Goal: Book appointment/travel/reservation

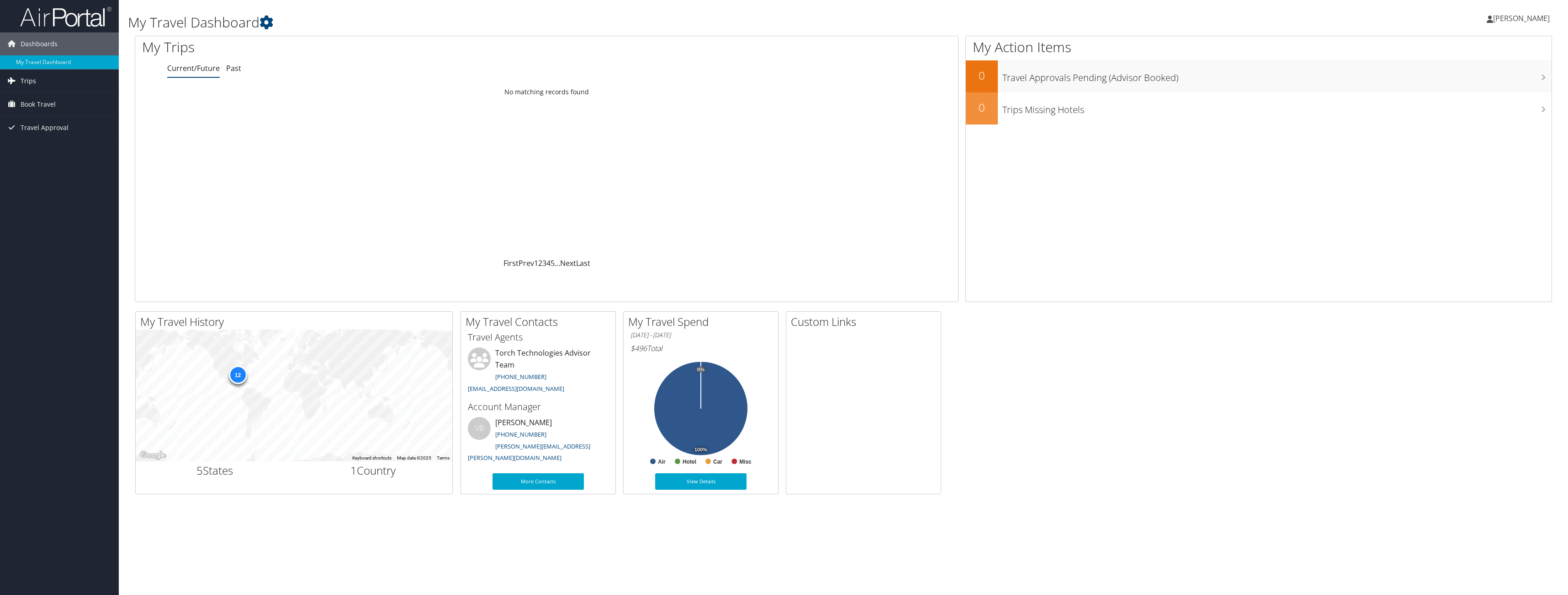
click at [30, 79] on span "Trips" at bounding box center [28, 80] width 16 height 22
click at [38, 102] on span "Book Travel" at bounding box center [38, 104] width 35 height 22
click at [43, 136] on link "Approval Request (Beta)" at bounding box center [59, 136] width 119 height 14
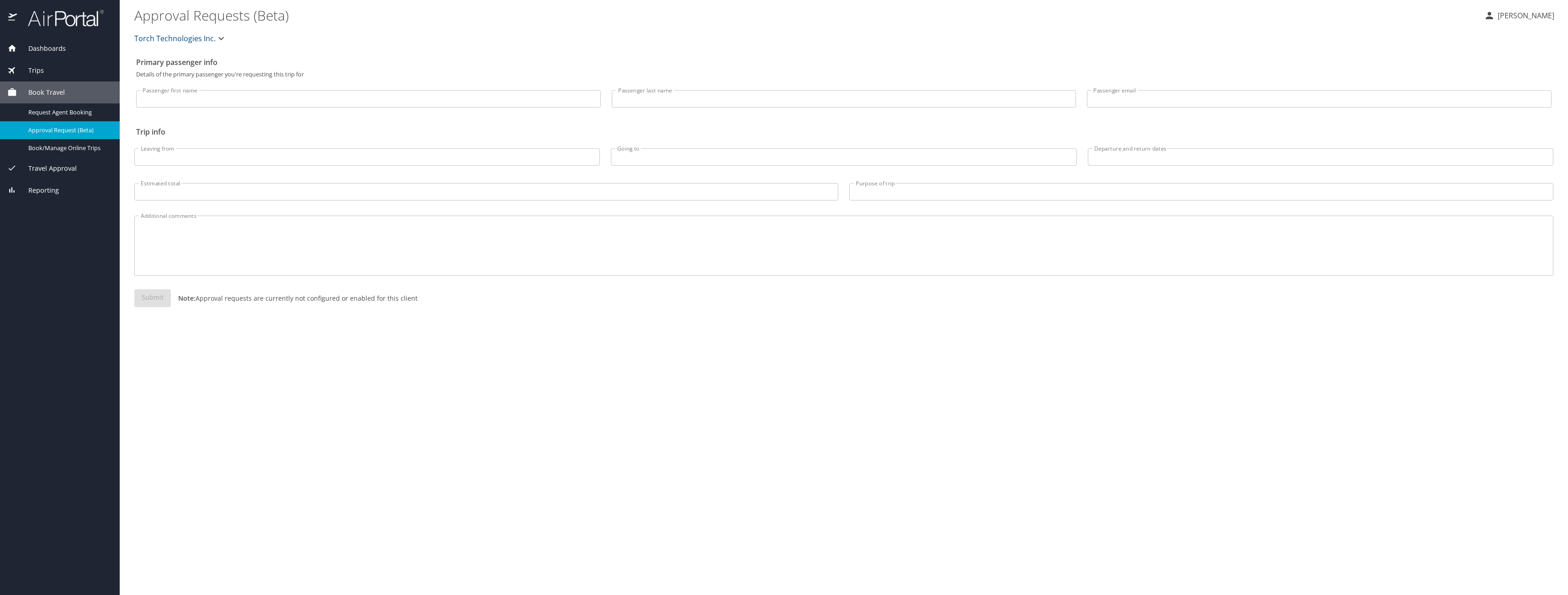
click at [239, 103] on input "Passenger first name" at bounding box center [369, 98] width 465 height 18
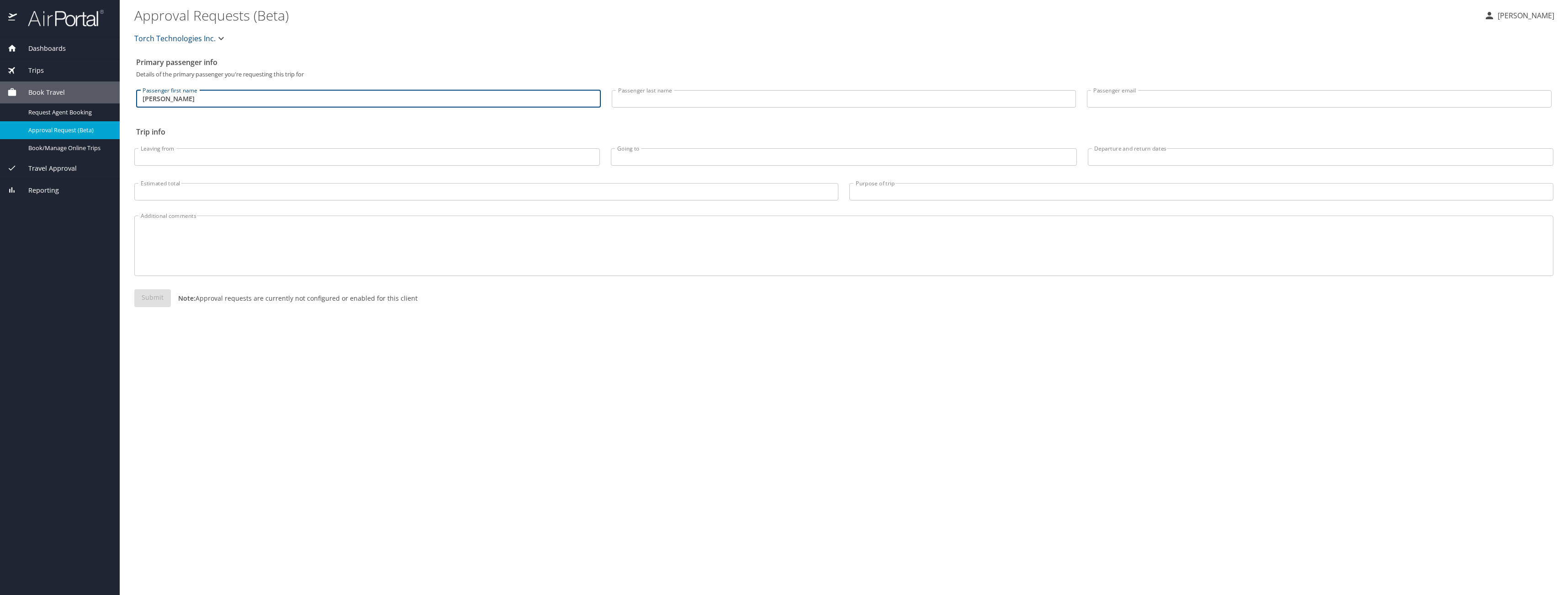
type input "Matthew"
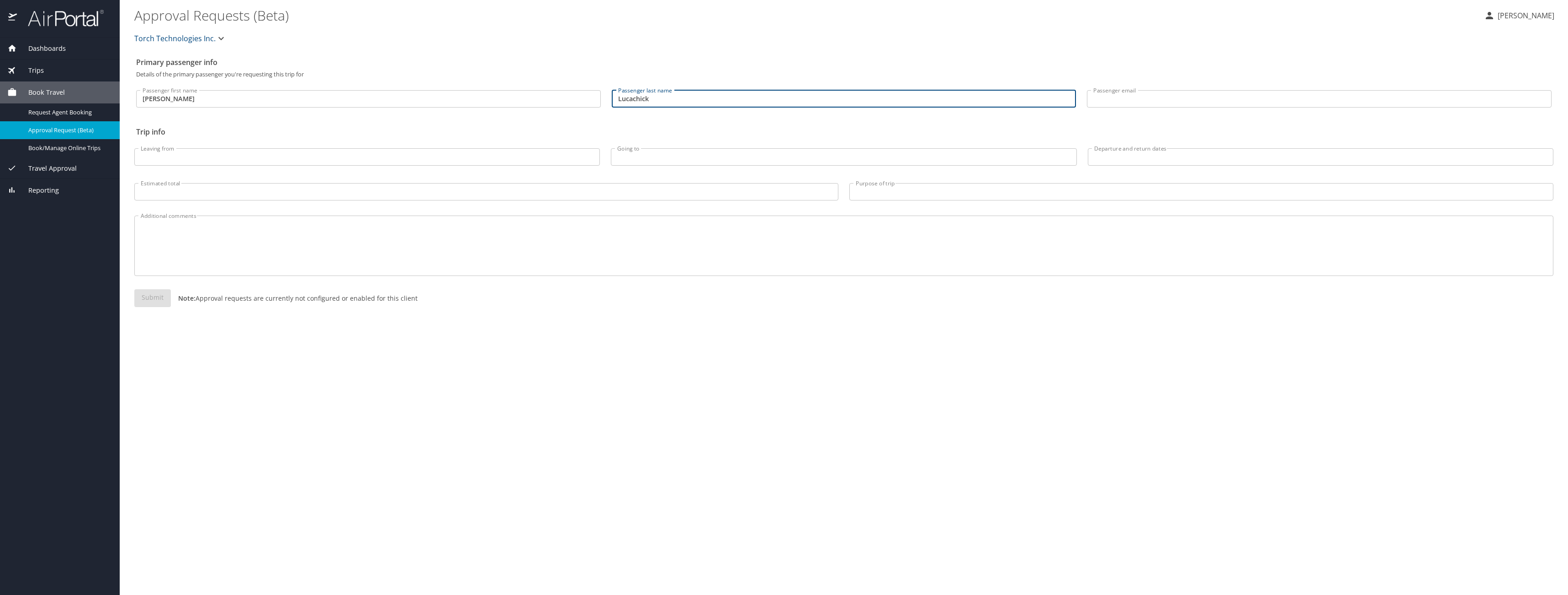
type input "Lucachick"
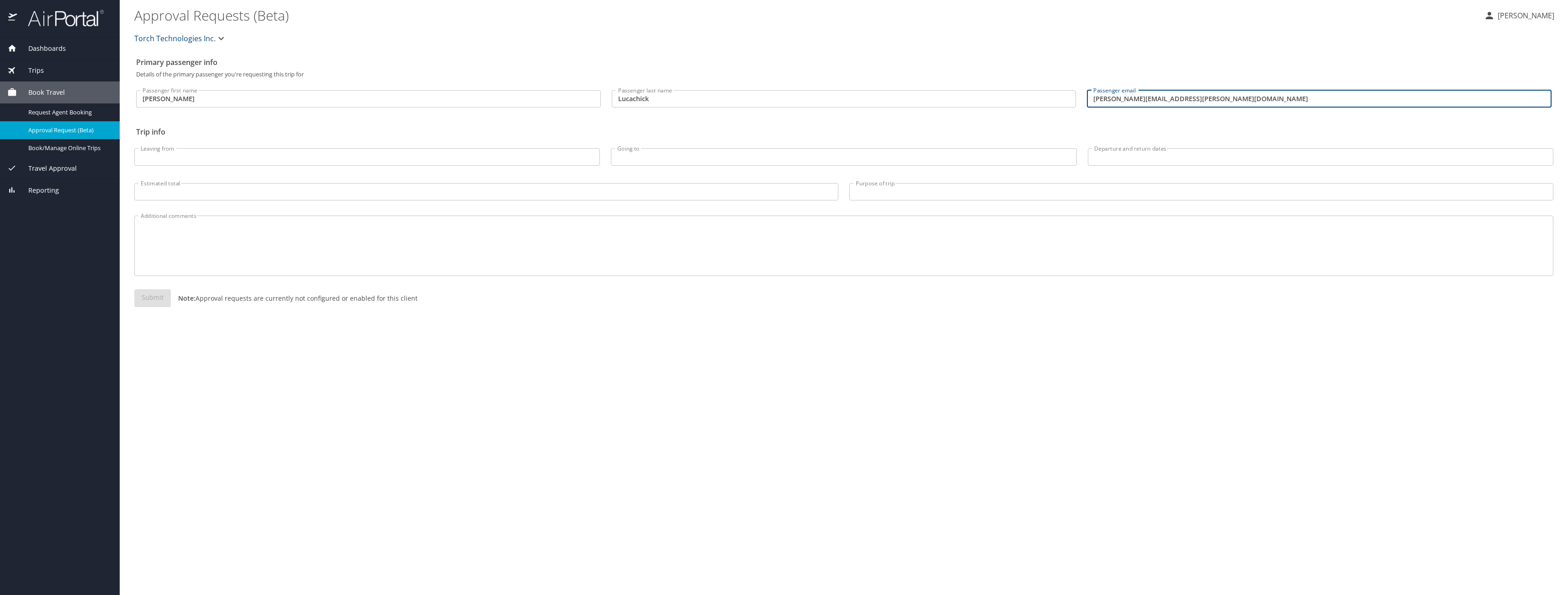
type input "matthew.lucachick@torchtechnologies.com"
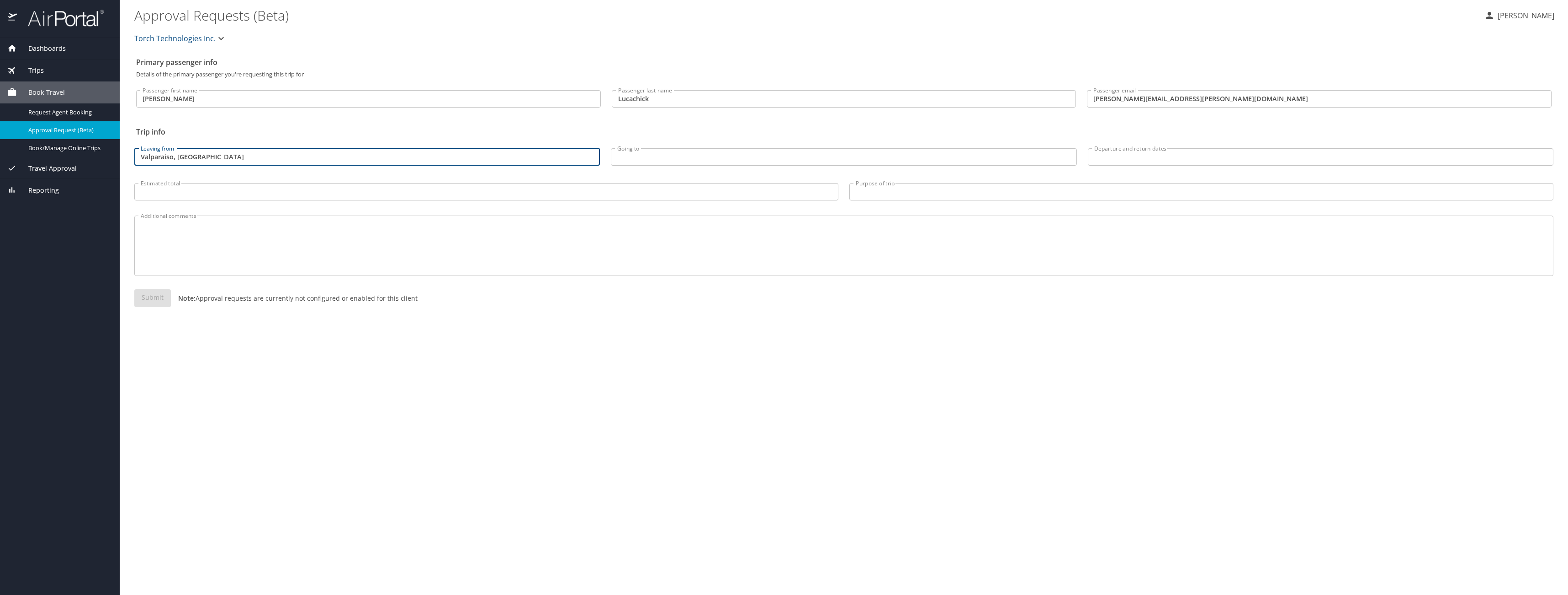
type input "Valparaiso, FL"
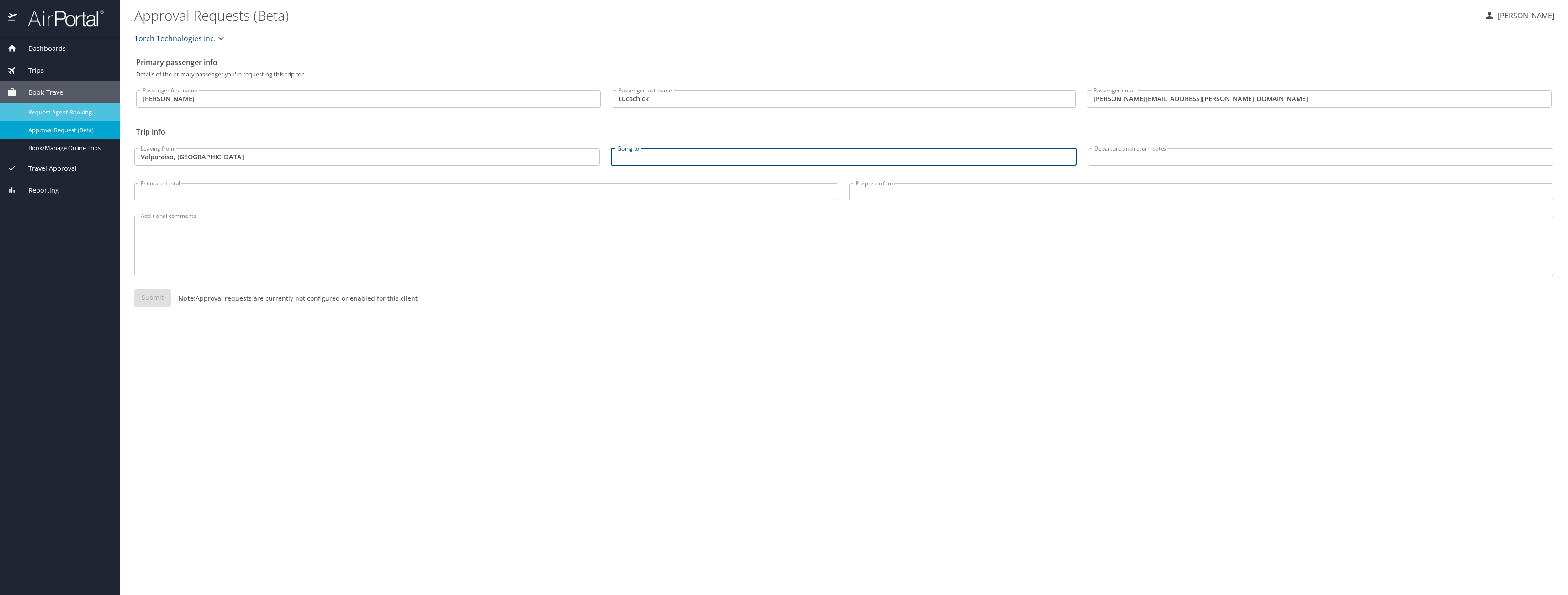
click at [56, 111] on span "Request Agent Booking" at bounding box center [68, 112] width 80 height 8
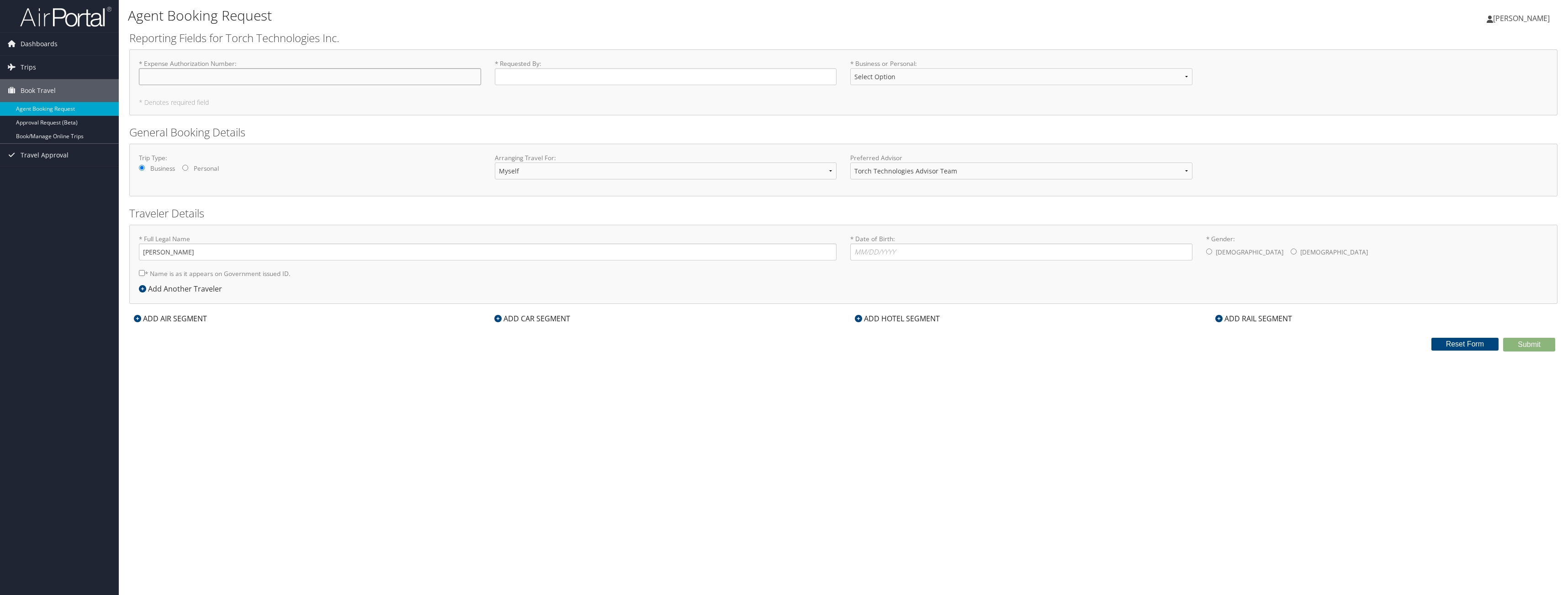
click at [208, 78] on input "* Expense Authorization Number : Required" at bounding box center [310, 77] width 343 height 17
click at [570, 78] on input "* Requested By : Required" at bounding box center [665, 77] width 343 height 17
type input "[PERSON_NAME]"
select select "Business"
click at [895, 251] on input "* Date of Birth: Invalid Date" at bounding box center [1021, 251] width 343 height 17
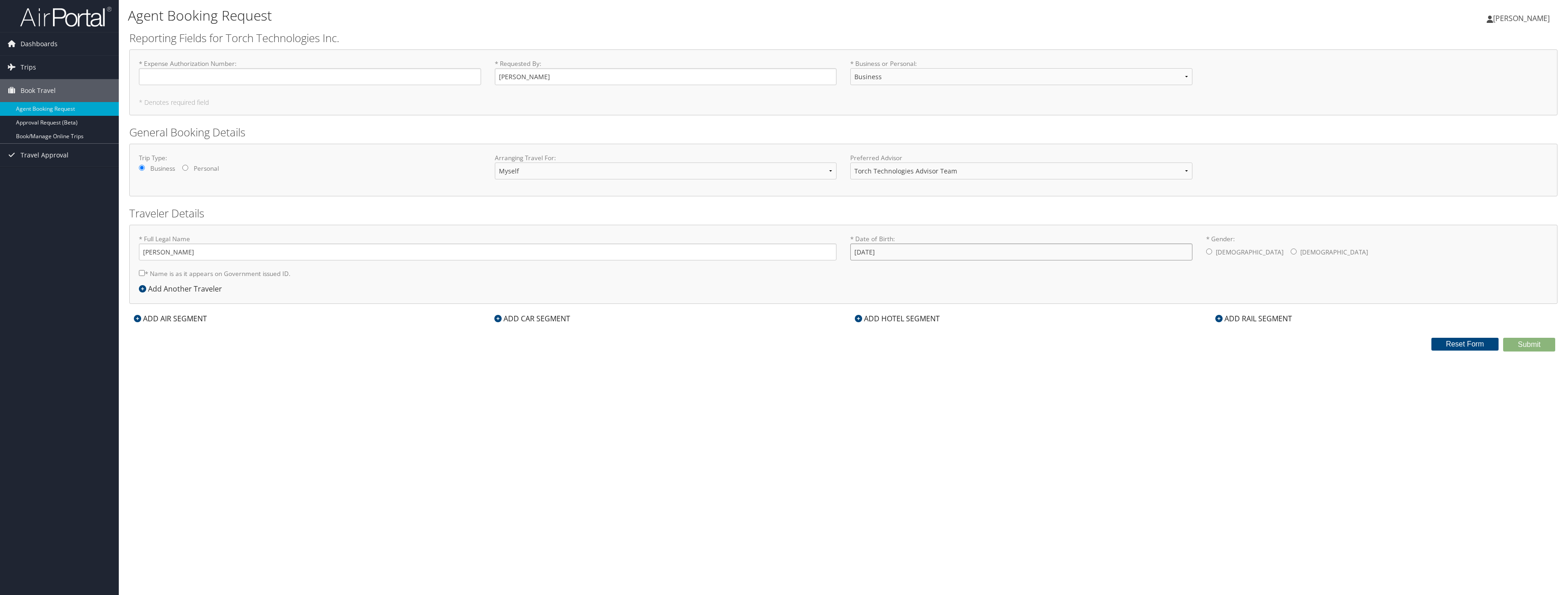
type input "10/21/1979"
click at [1211, 253] on input "* Gender: Male Female" at bounding box center [1210, 251] width 6 height 6
radio input "true"
click at [143, 275] on input "* Name is as it appears on Government issued ID." at bounding box center [142, 273] width 6 height 6
checkbox input "true"
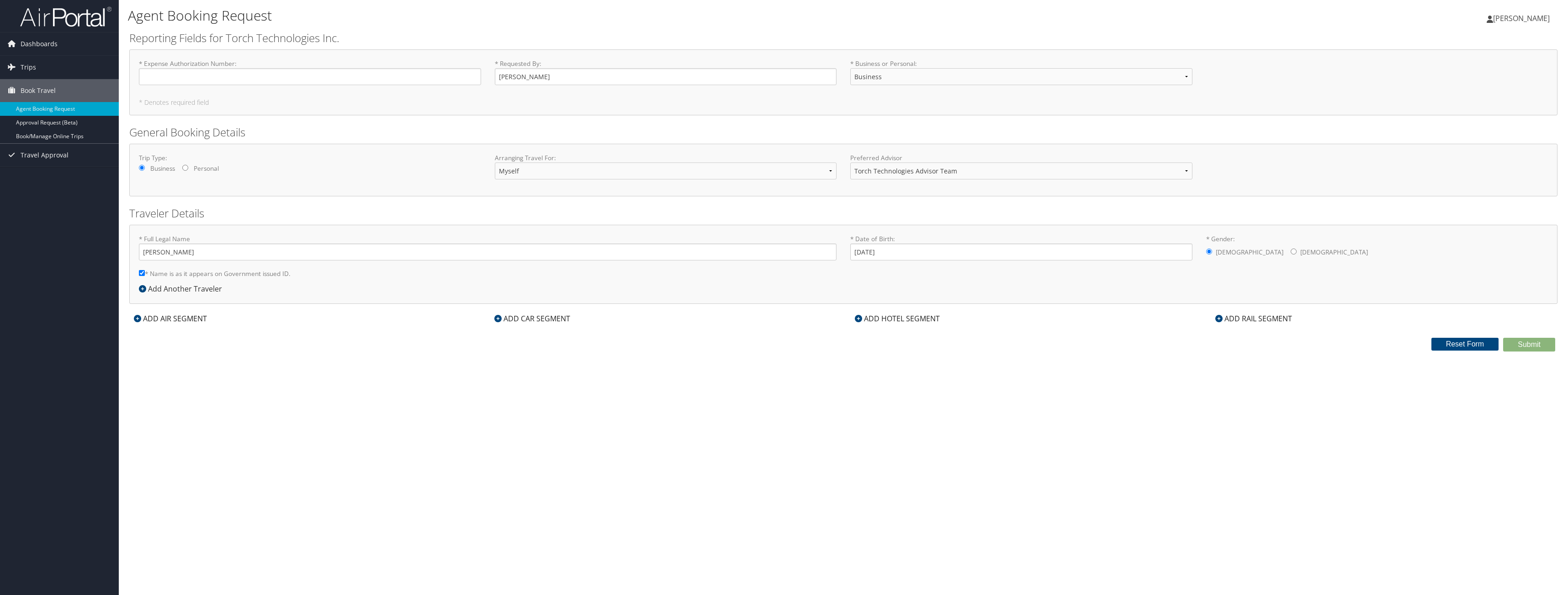
click at [140, 319] on icon at bounding box center [137, 319] width 7 height 7
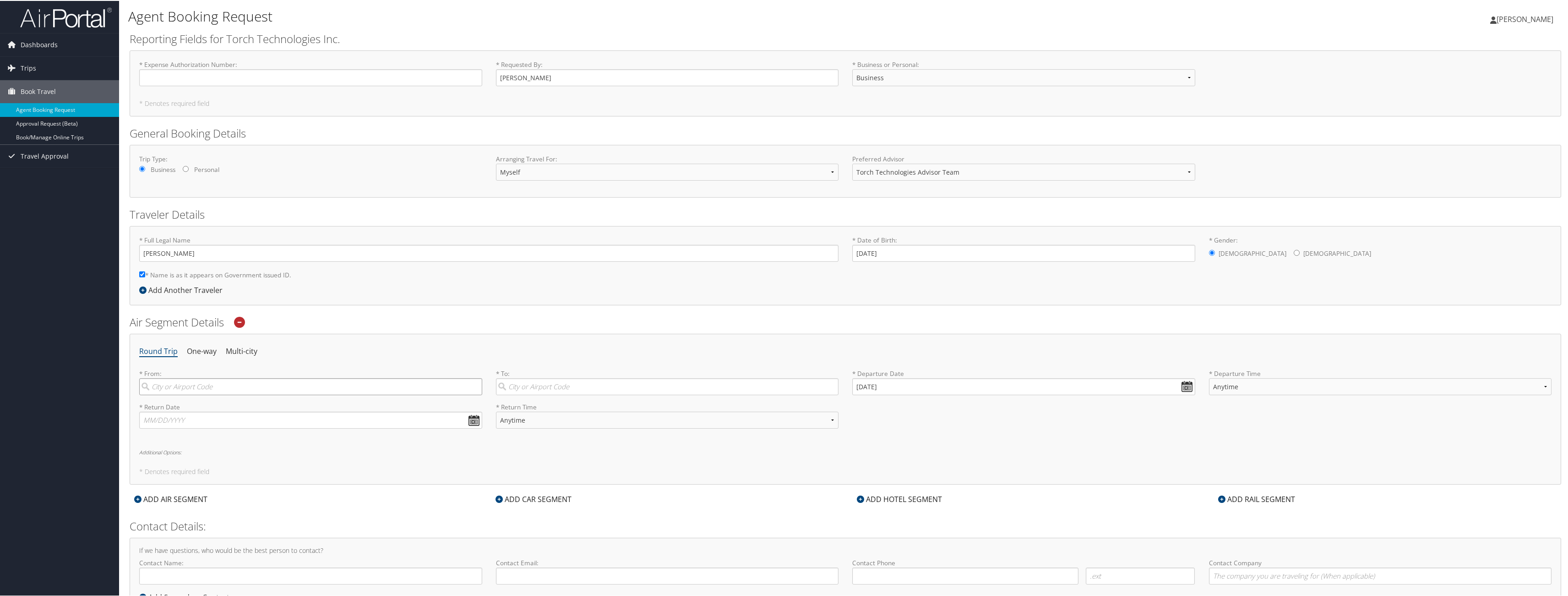
click at [184, 384] on input "search" at bounding box center [310, 385] width 343 height 17
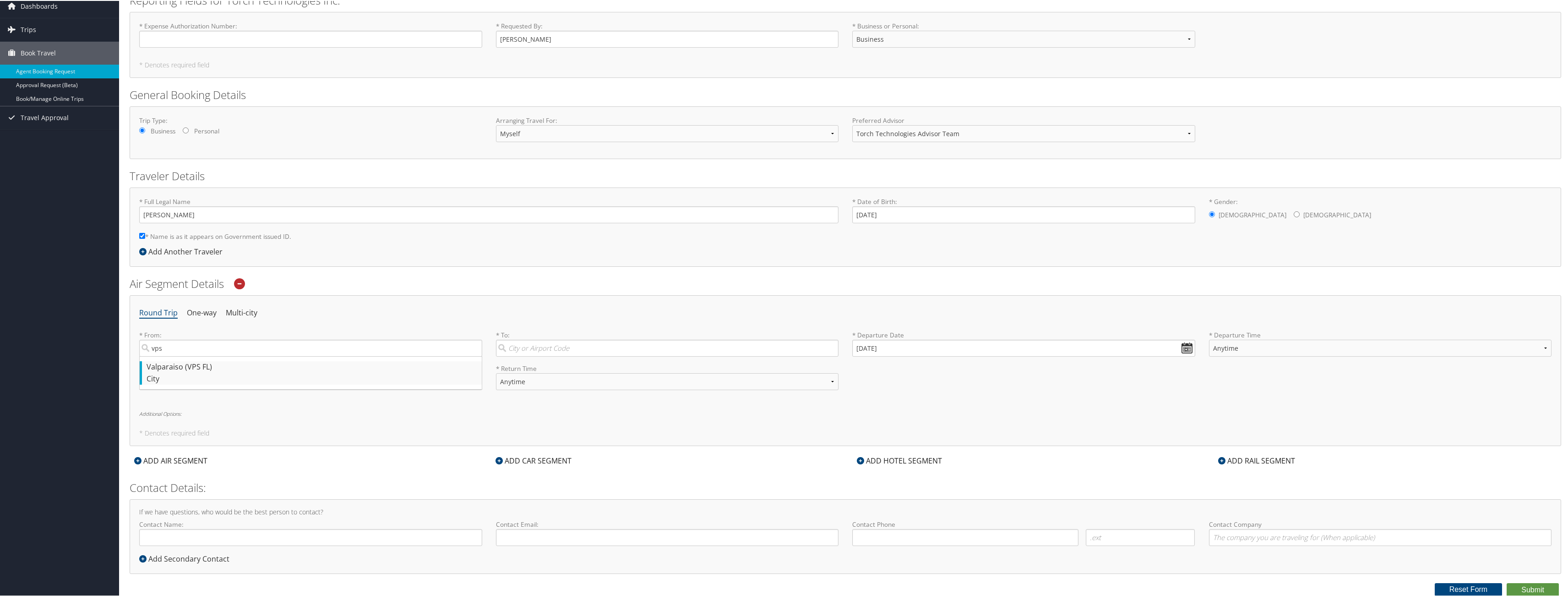
click at [189, 369] on div "Valparaiso (VPS FL)" at bounding box center [312, 366] width 331 height 12
click at [189, 356] on input "vps" at bounding box center [310, 347] width 343 height 17
type input "Valparaiso (VPS FL)"
click at [595, 352] on input "search" at bounding box center [667, 347] width 343 height 17
click at [541, 439] on div "Sacramento (SMF CA)" at bounding box center [669, 436] width 331 height 12
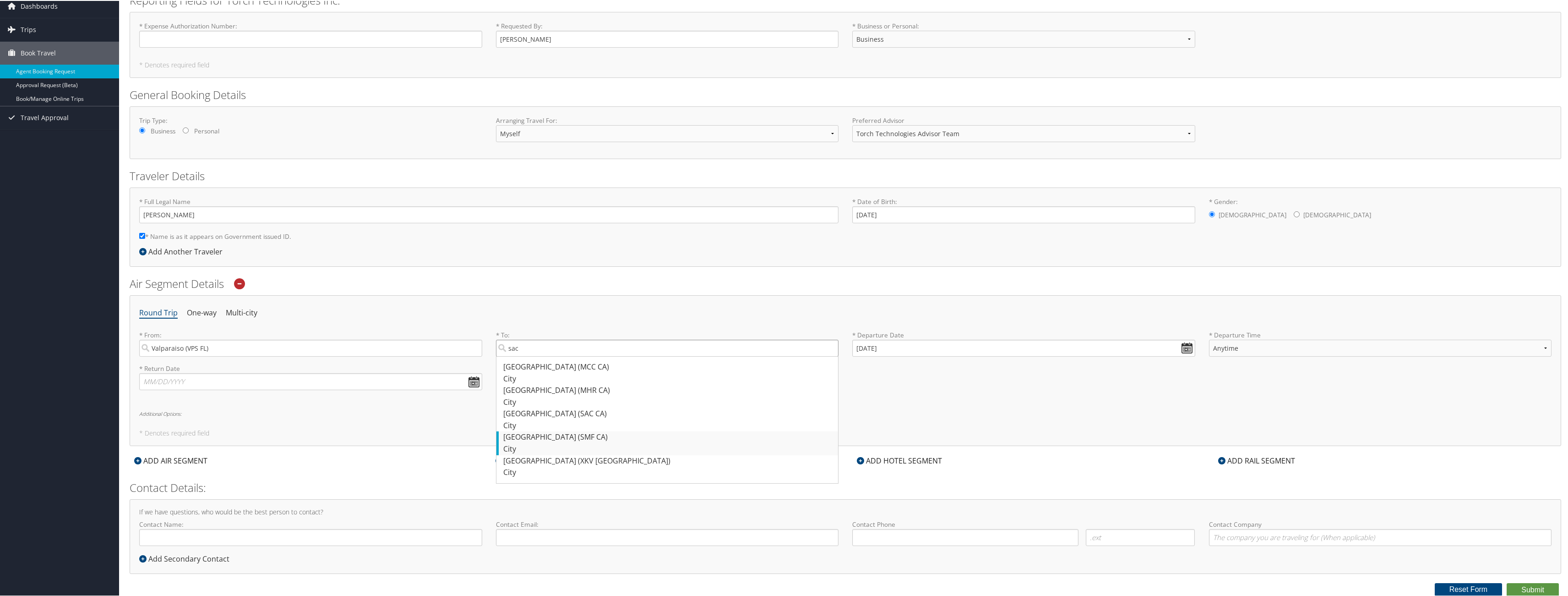
click at [541, 356] on input "sac" at bounding box center [667, 347] width 343 height 17
type input "Sacramento (SMF CA)"
click at [1187, 347] on input "09/04/2025" at bounding box center [1023, 347] width 343 height 17
click at [864, 424] on td "14" at bounding box center [862, 421] width 12 height 12
type input "09/14/2025"
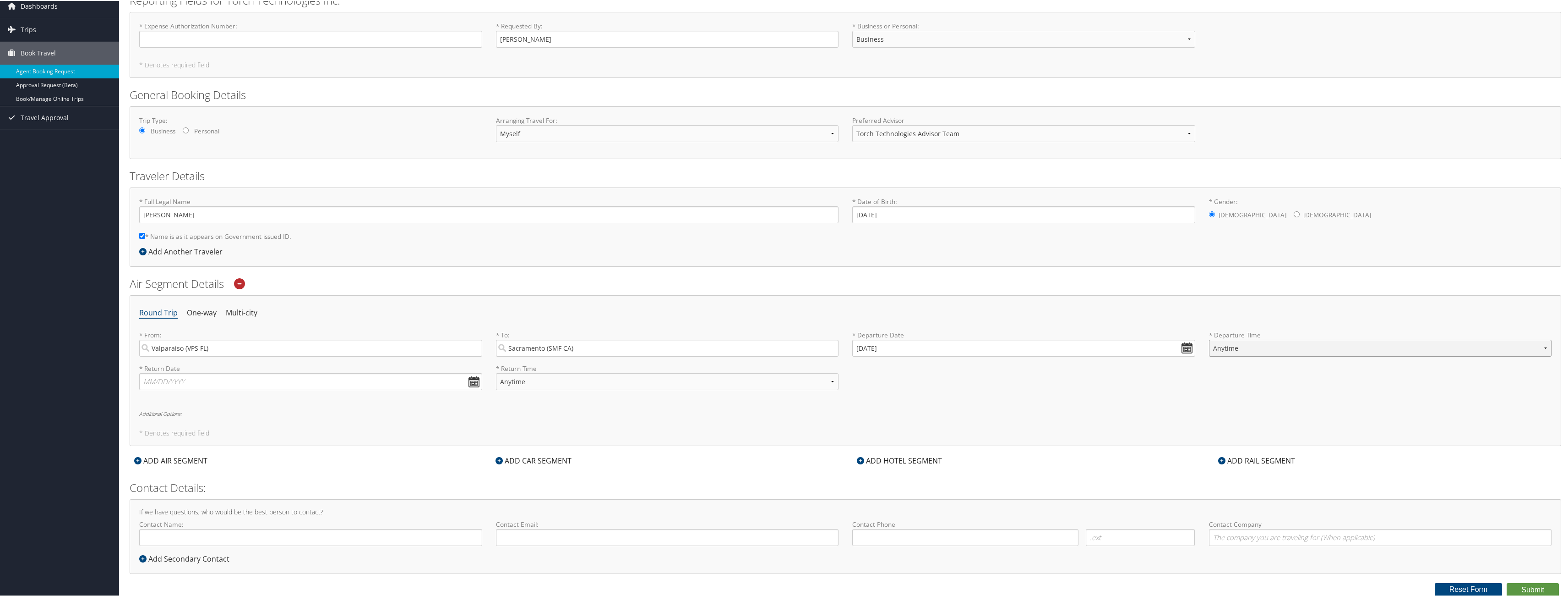
select select "6:00 AM"
click at [476, 383] on input "text" at bounding box center [310, 381] width 343 height 17
click at [220, 457] on td "19" at bounding box center [218, 455] width 12 height 12
type input "09/19/2025"
select select "7:00 AM"
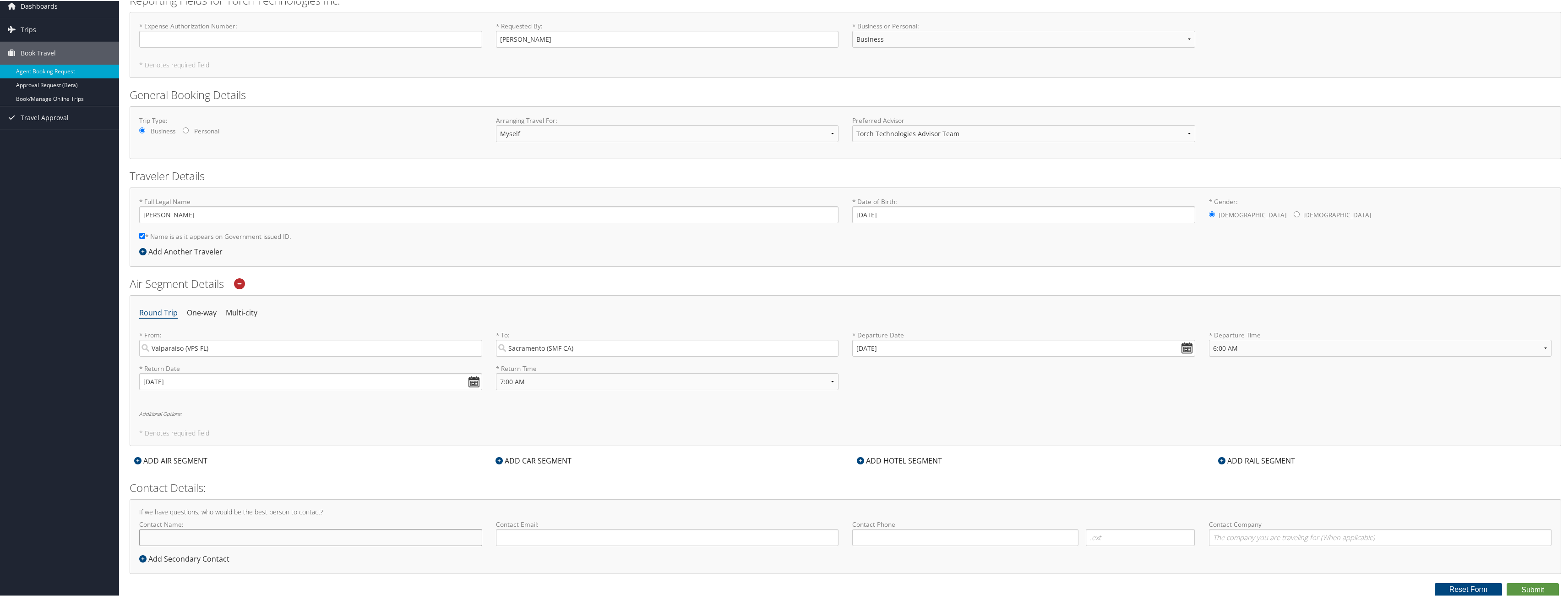
click at [331, 539] on input "Contact Name:" at bounding box center [310, 536] width 343 height 17
type input "[PERSON_NAME]"
type input "matthew.lucachick@torchtechnologies.com"
type input "(312) 883-0478"
type input "Torch Technologies Inc"
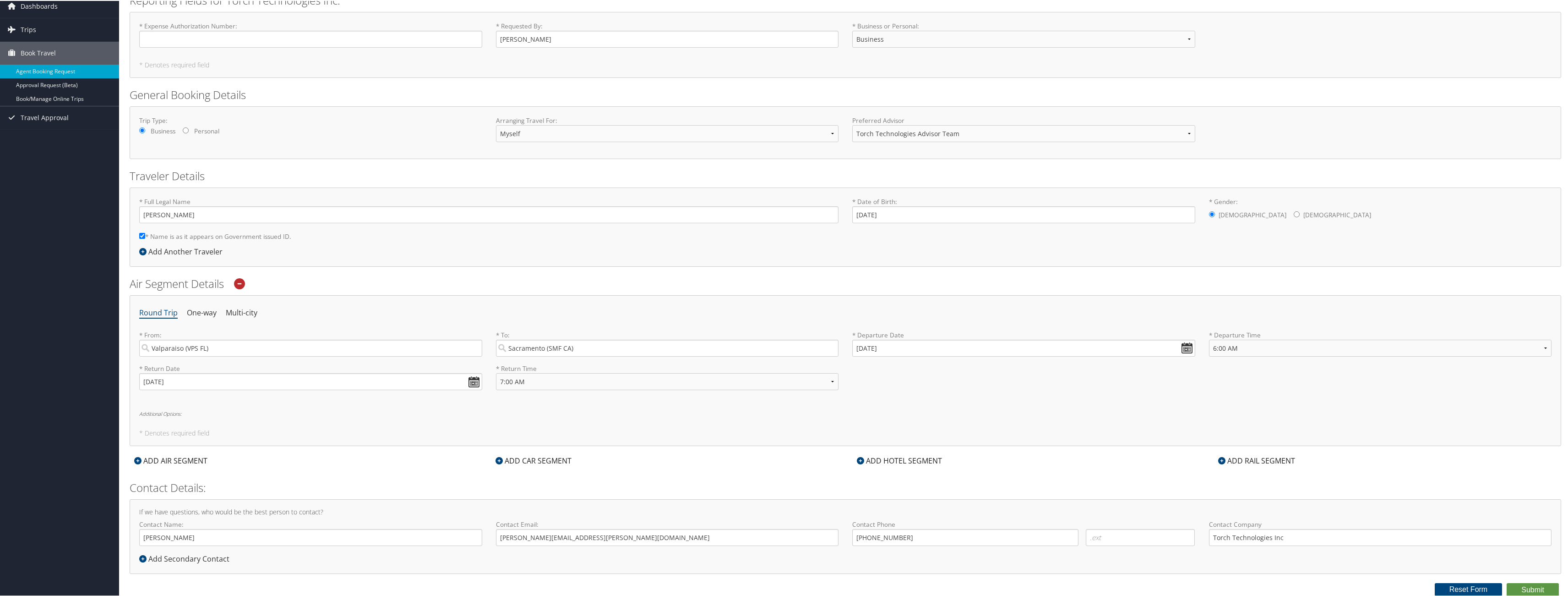
click at [498, 459] on icon at bounding box center [499, 459] width 7 height 7
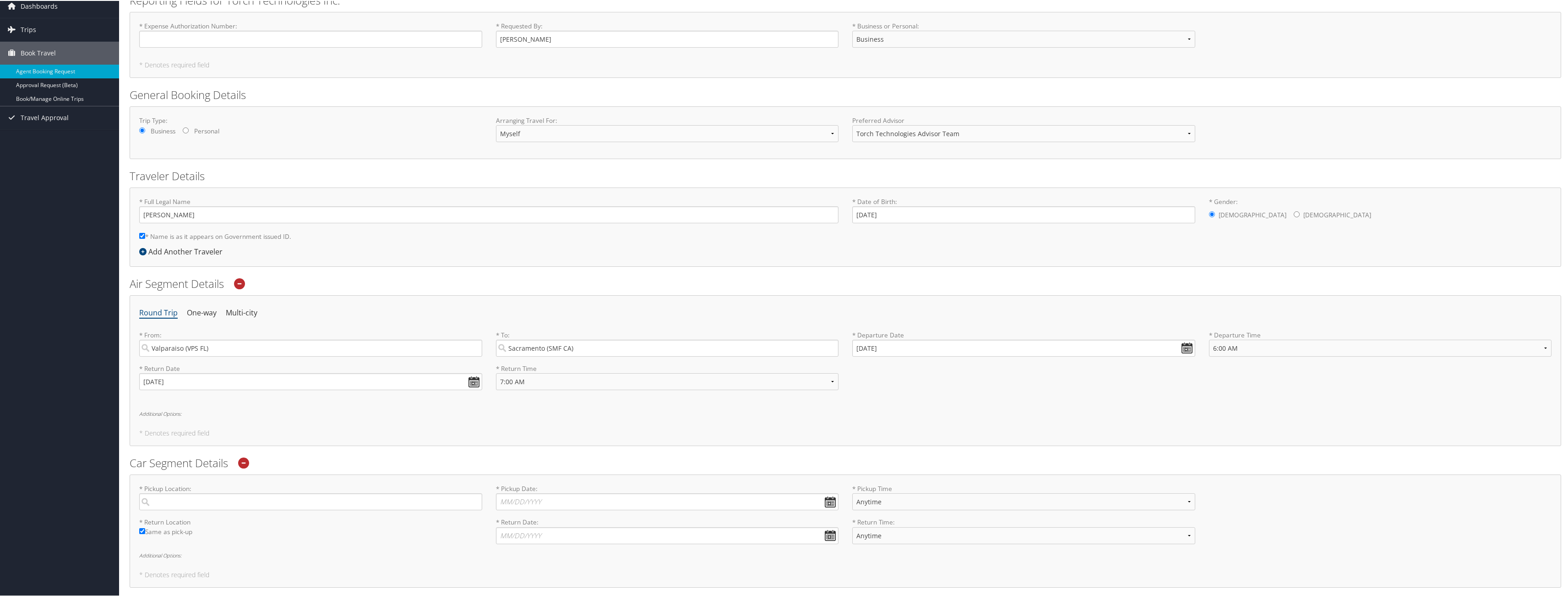
scroll to position [180, 0]
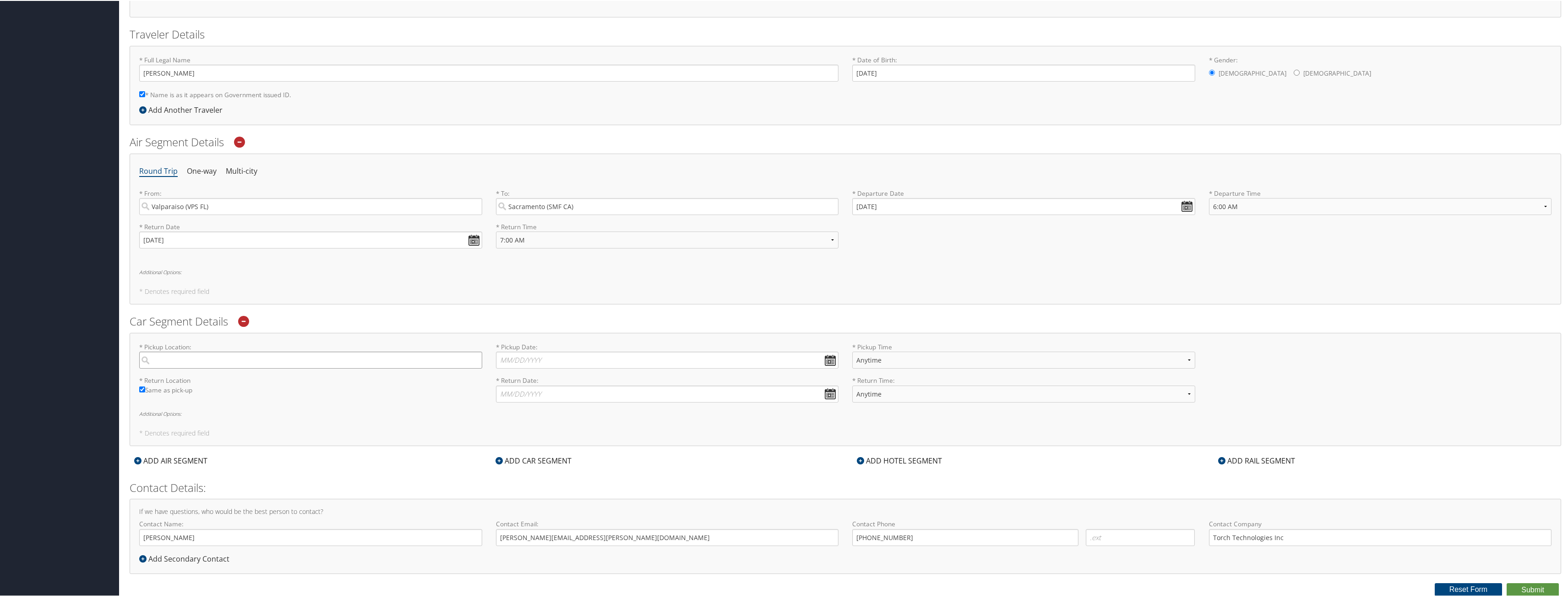
click at [453, 364] on input "search" at bounding box center [310, 359] width 343 height 17
click at [236, 382] on div "Sacramento (SMF CA)" at bounding box center [312, 378] width 331 height 12
click at [236, 368] on input "SMF" at bounding box center [310, 359] width 343 height 17
type input "Sacramento"
drag, startPoint x: 196, startPoint y: 360, endPoint x: 118, endPoint y: 362, distance: 78.0
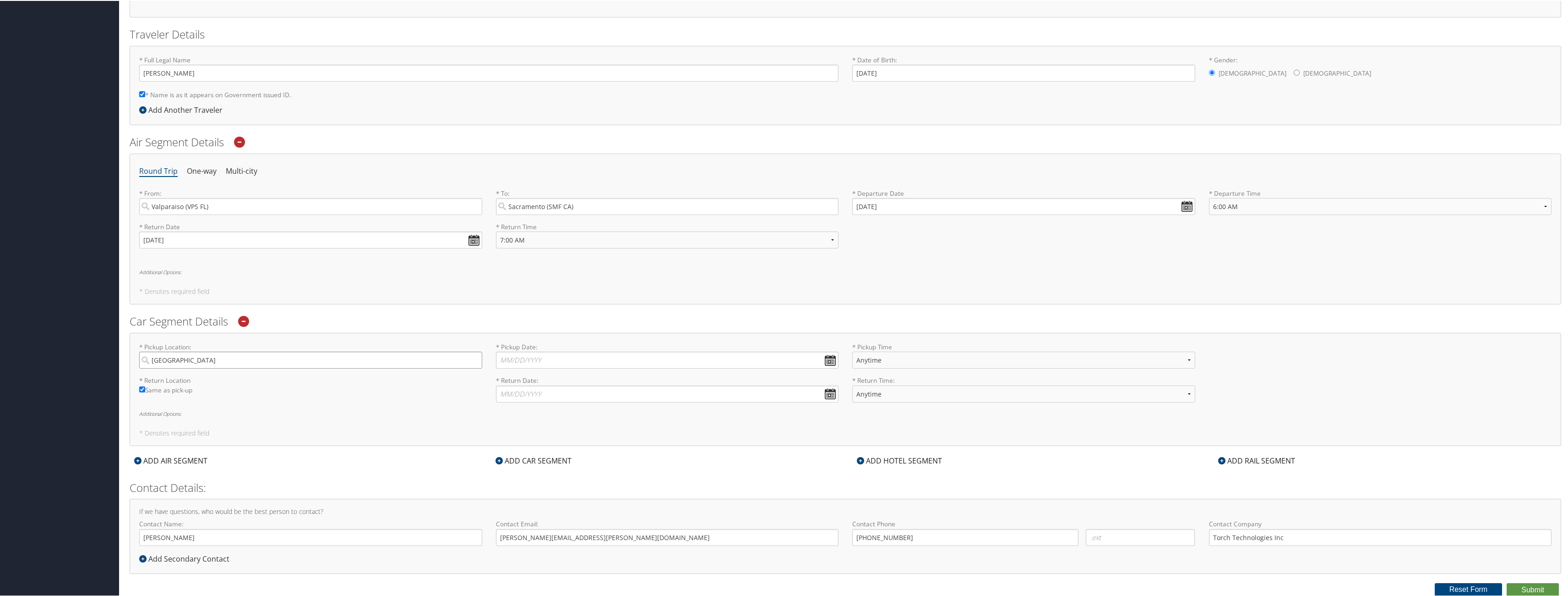
click at [118, 362] on div "Dashboards My Travel Dashboard Trips Current/Future Trips Past Trips Trips Miss…" at bounding box center [785, 208] width 1571 height 776
click at [242, 322] on icon at bounding box center [244, 320] width 11 height 11
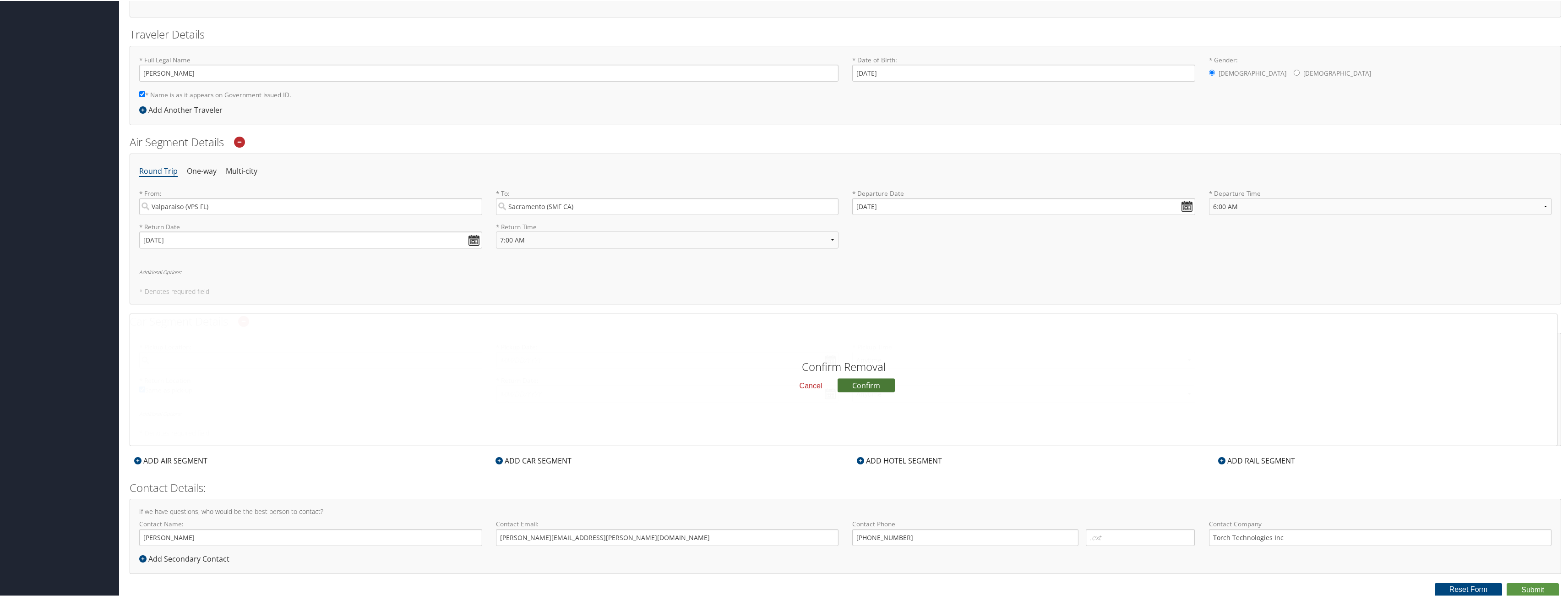
click at [883, 381] on button "Confirm" at bounding box center [866, 384] width 57 height 14
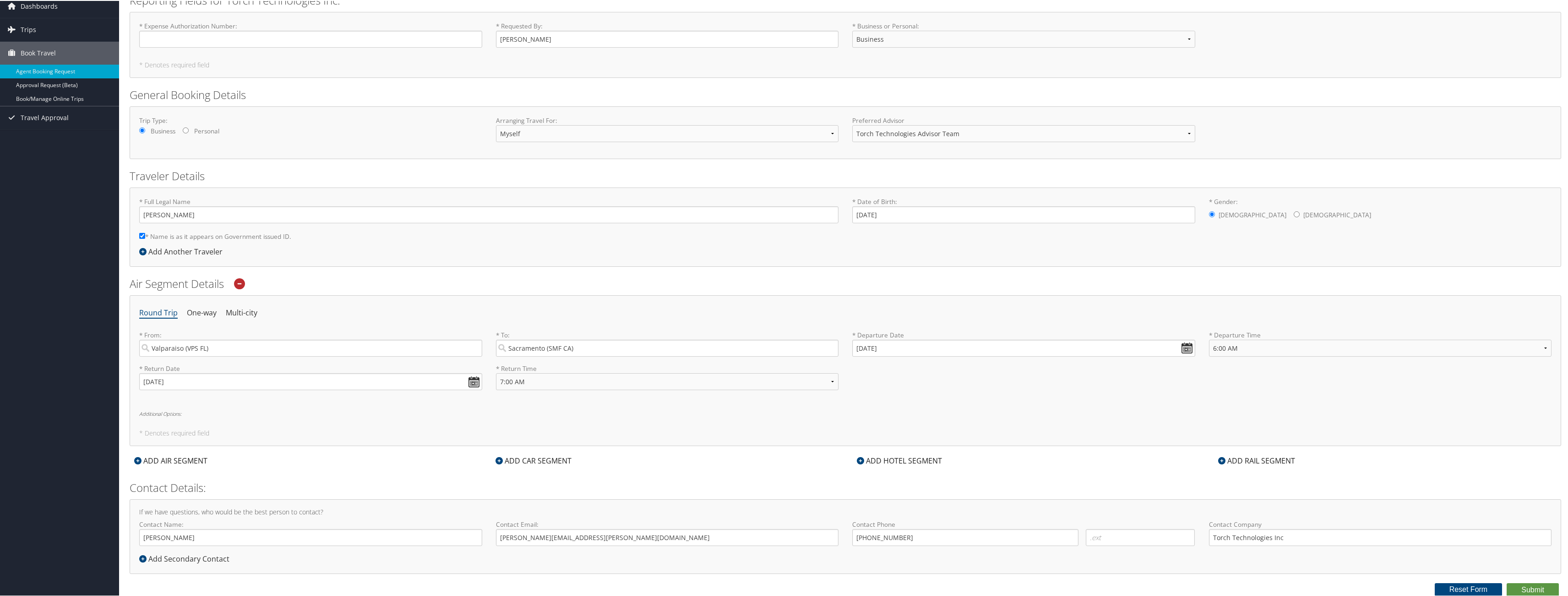
scroll to position [38, 0]
click at [880, 457] on div "ADD HOTEL SEGMENT" at bounding box center [899, 459] width 94 height 11
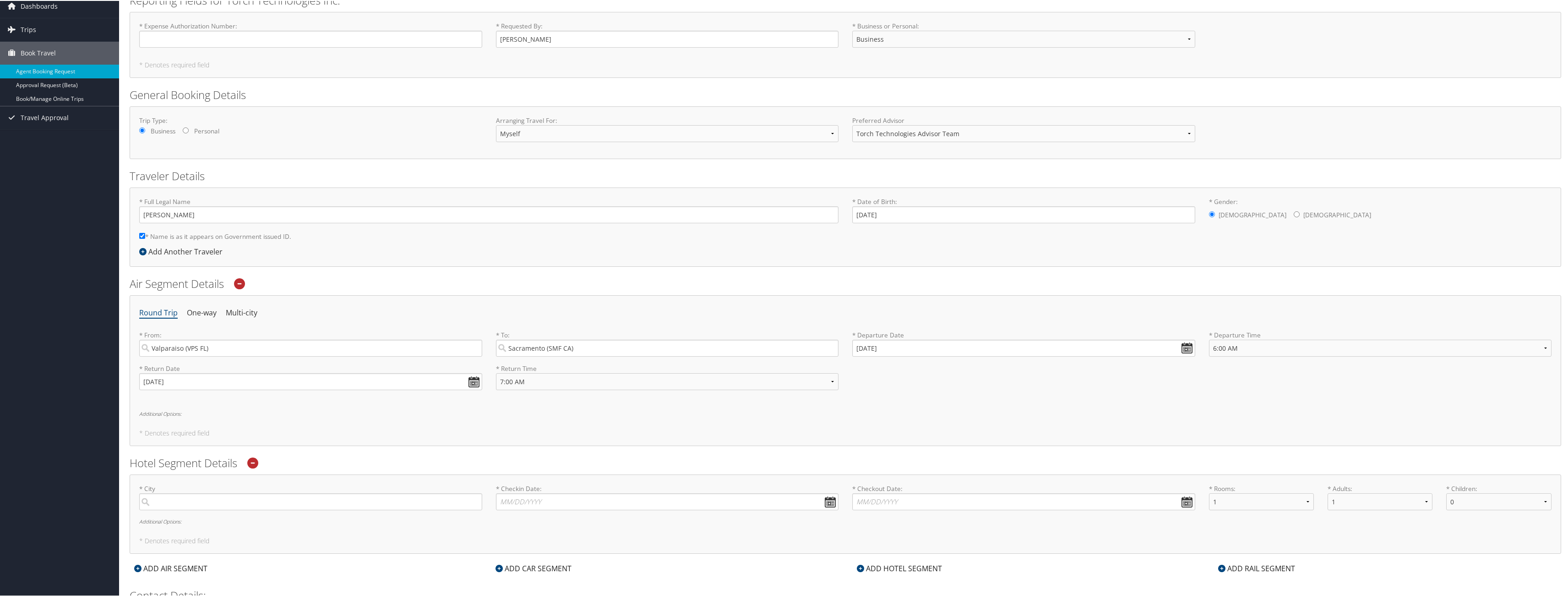
scroll to position [146, 0]
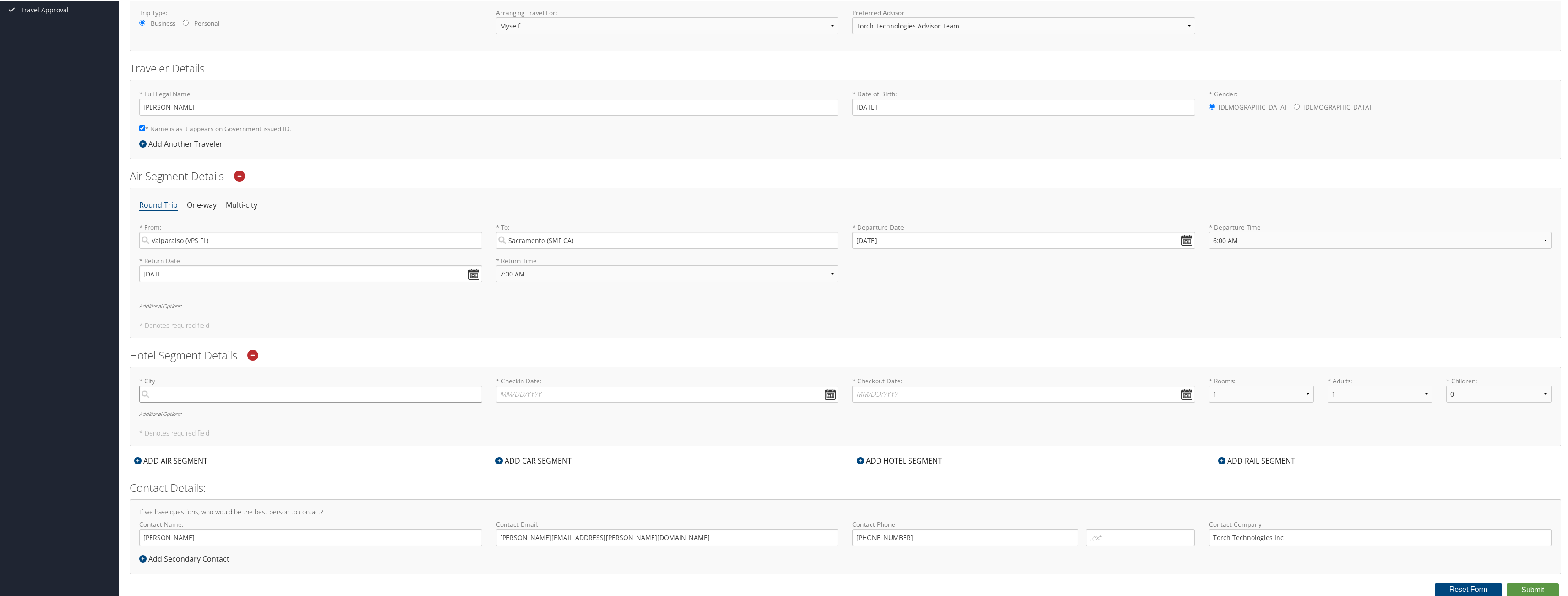
click at [268, 400] on input "search" at bounding box center [310, 393] width 343 height 17
type input "Rosev"
click at [142, 400] on ul "No results found -1" at bounding box center [310, 412] width 343 height 22
click at [142, 385] on input "Rosev" at bounding box center [310, 393] width 343 height 17
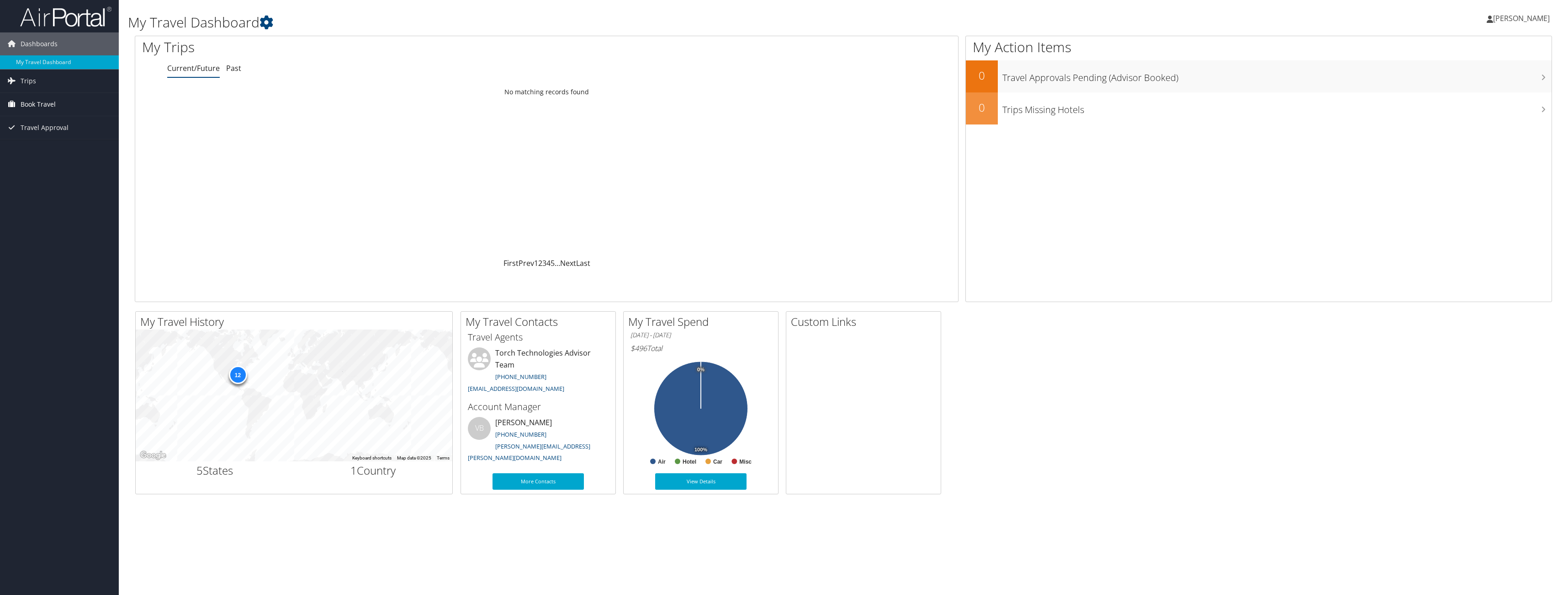
click at [42, 103] on span "Book Travel" at bounding box center [38, 104] width 35 height 22
click at [41, 120] on link "Agent Booking Request" at bounding box center [59, 122] width 119 height 14
